Goal: Task Accomplishment & Management: Manage account settings

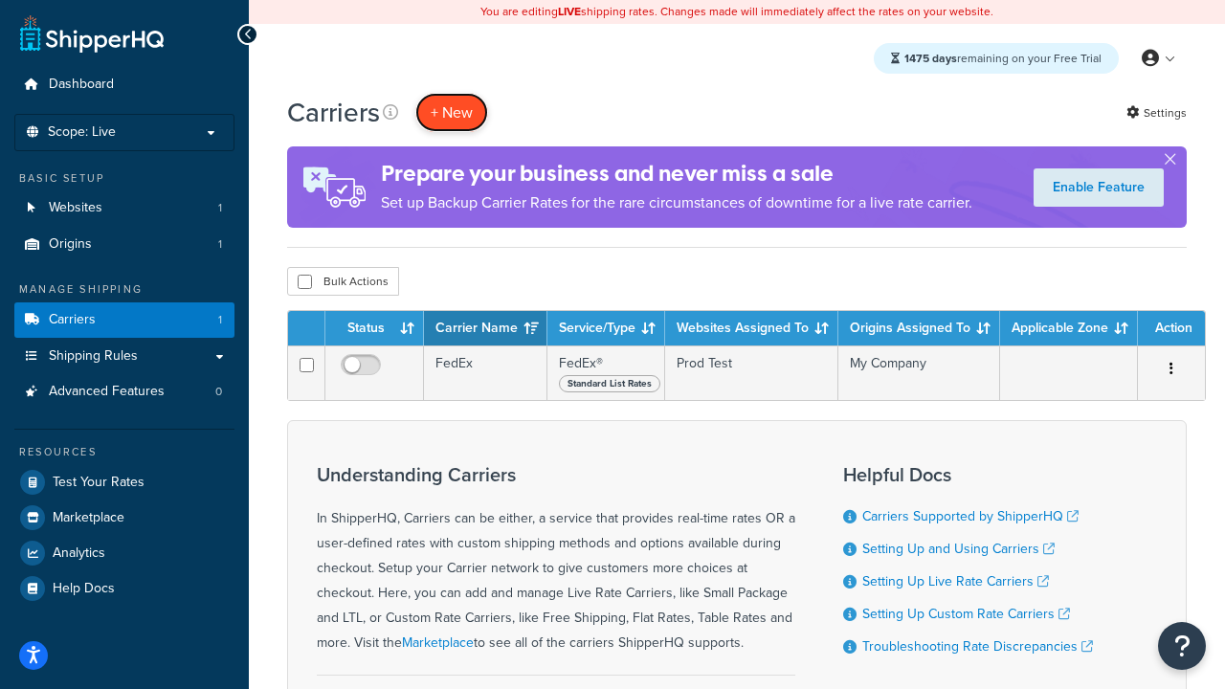
click at [452, 112] on button "+ New" at bounding box center [451, 112] width 73 height 39
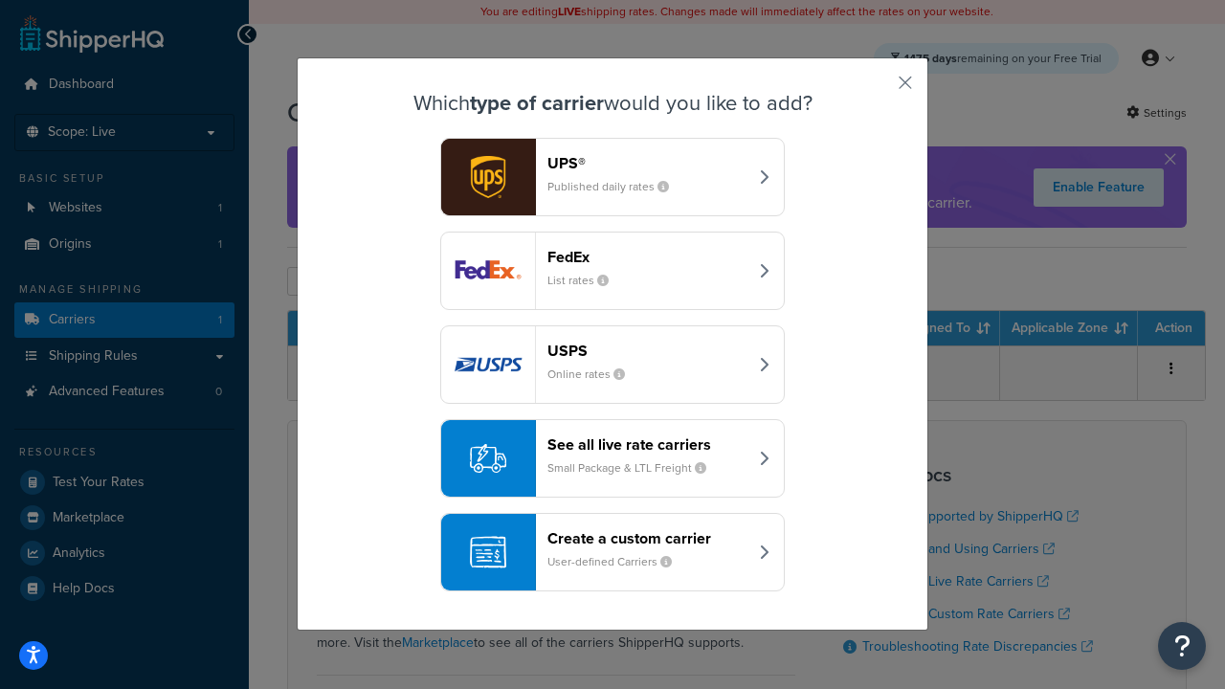
click at [613, 272] on small "List rates" at bounding box center [586, 280] width 77 height 17
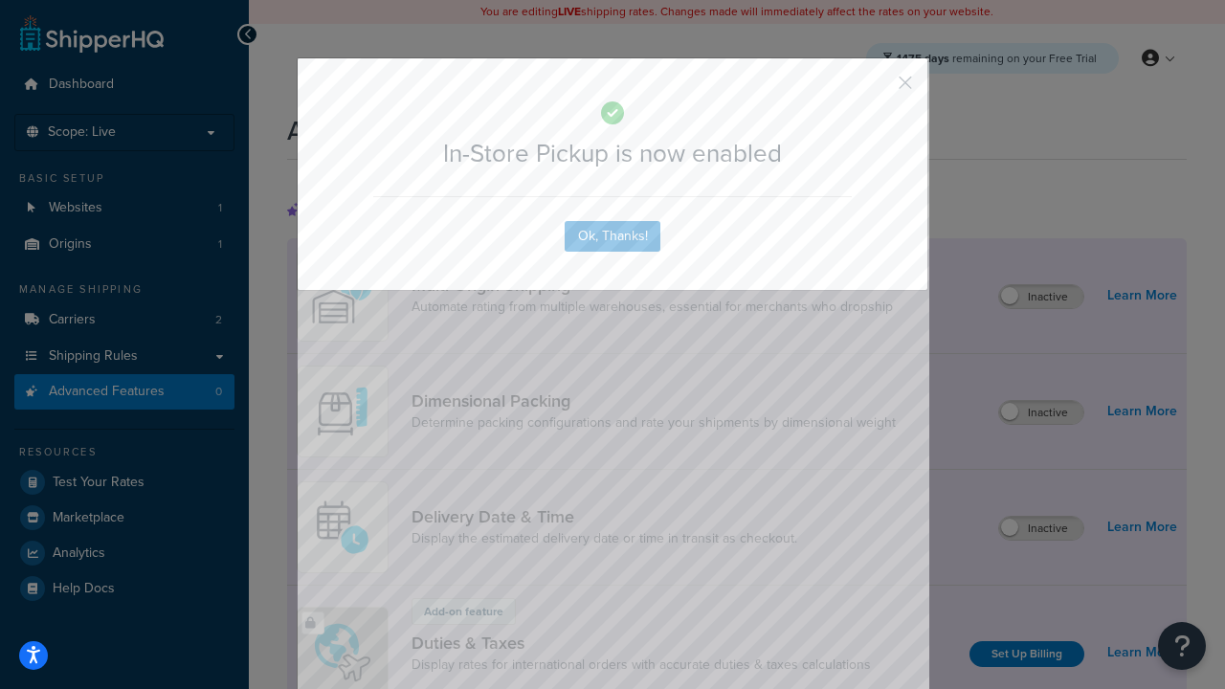
scroll to position [620, 0]
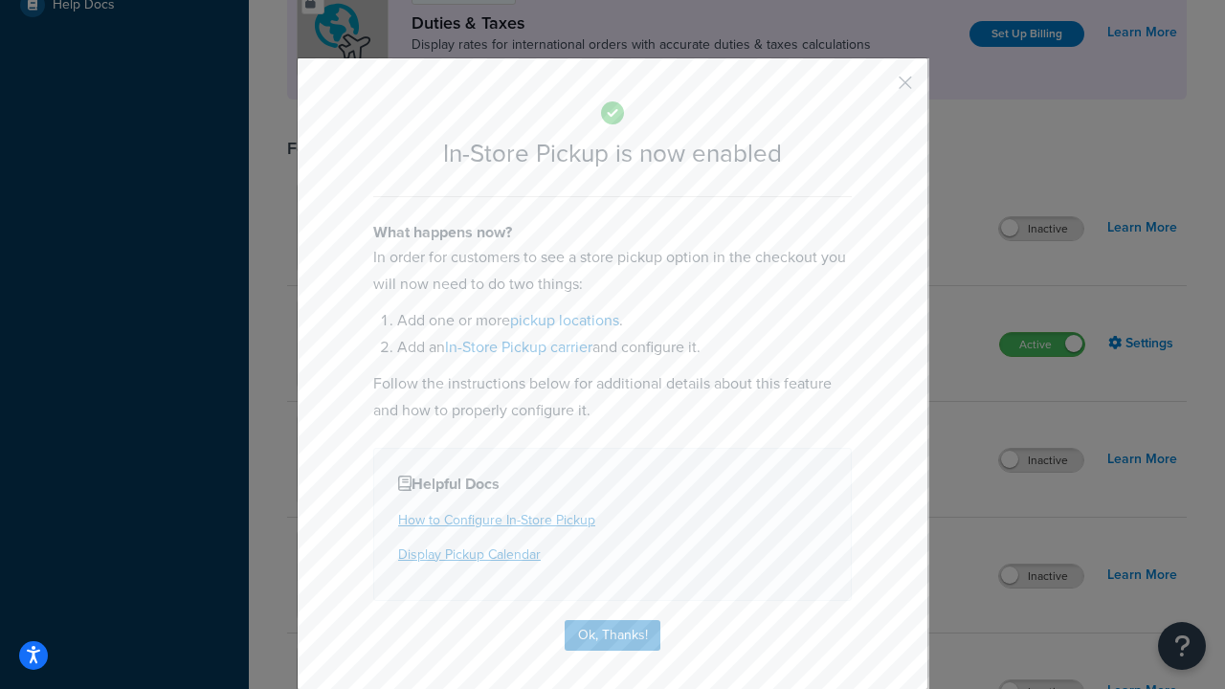
click at [877, 89] on button "button" at bounding box center [877, 89] width 5 height 5
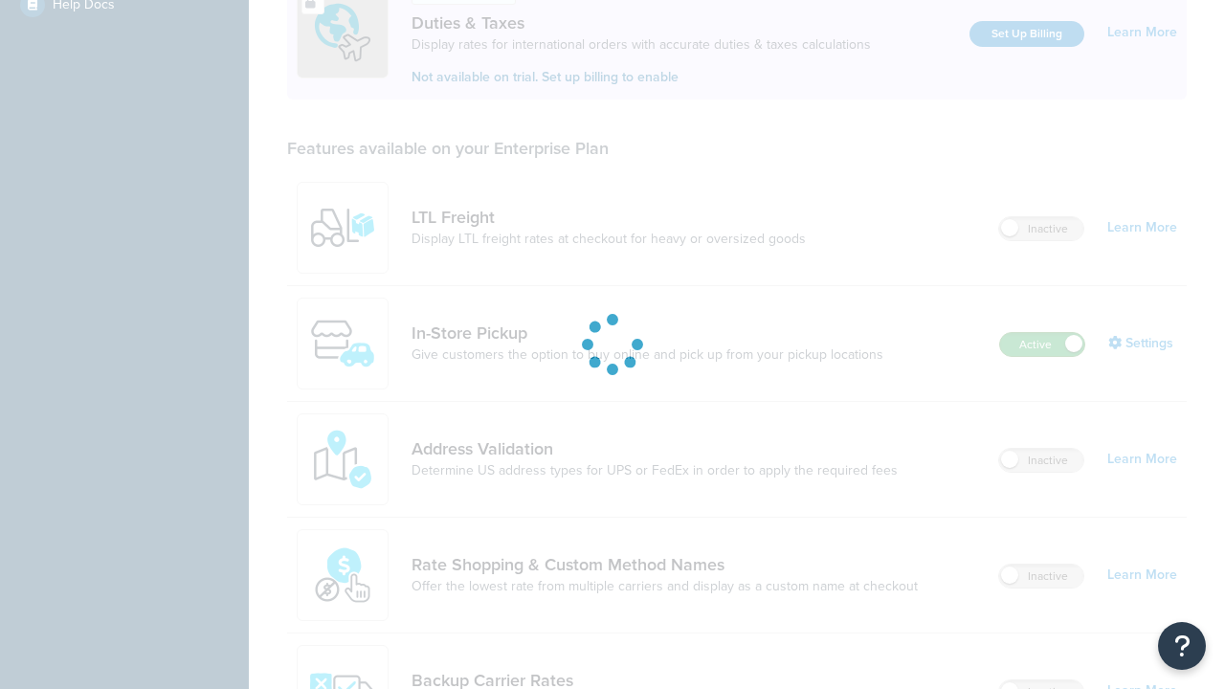
click at [1042, 333] on label "Active" at bounding box center [1042, 344] width 84 height 23
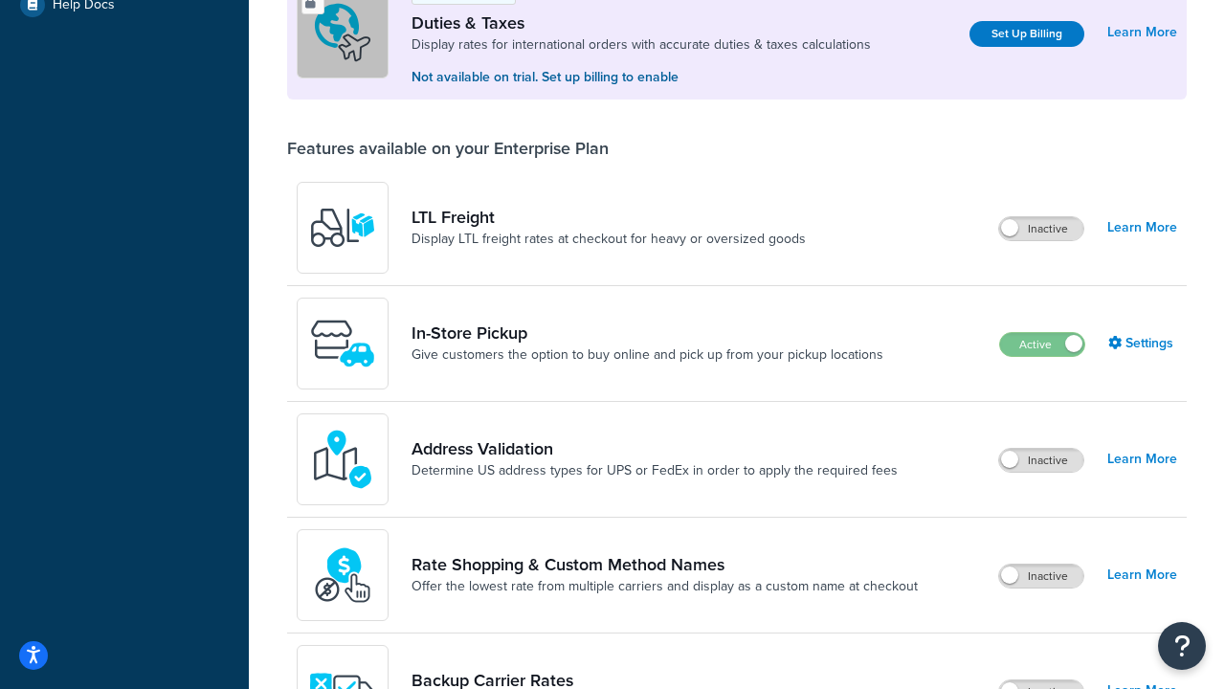
scroll to position [953, 0]
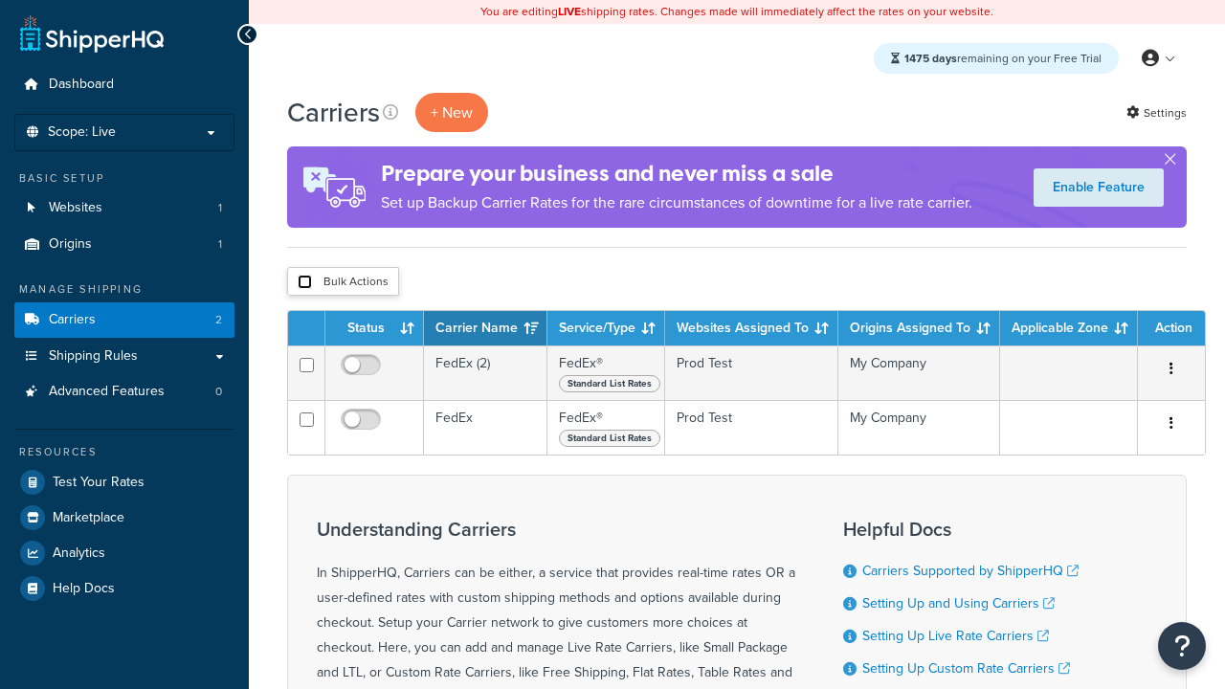
click at [304, 281] on input "checkbox" at bounding box center [305, 282] width 14 height 14
checkbox input "true"
click at [0, 0] on button "Delete" at bounding box center [0, 0] width 0 height 0
